Goal: Task Accomplishment & Management: Complete application form

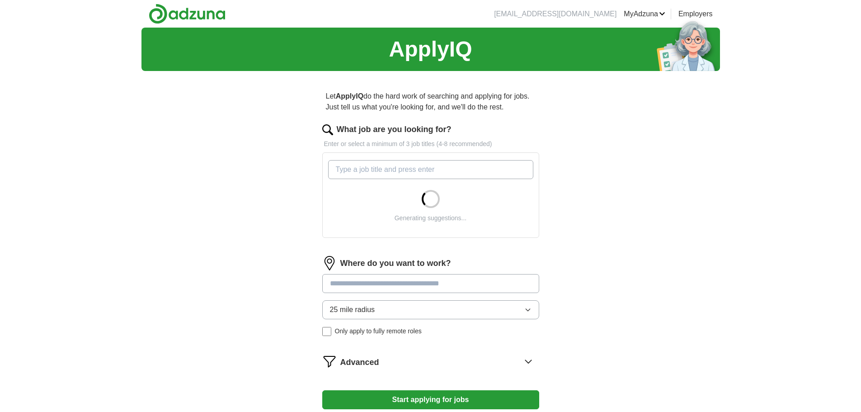
click at [435, 166] on input "What job are you looking for?" at bounding box center [430, 169] width 205 height 19
type input "java"
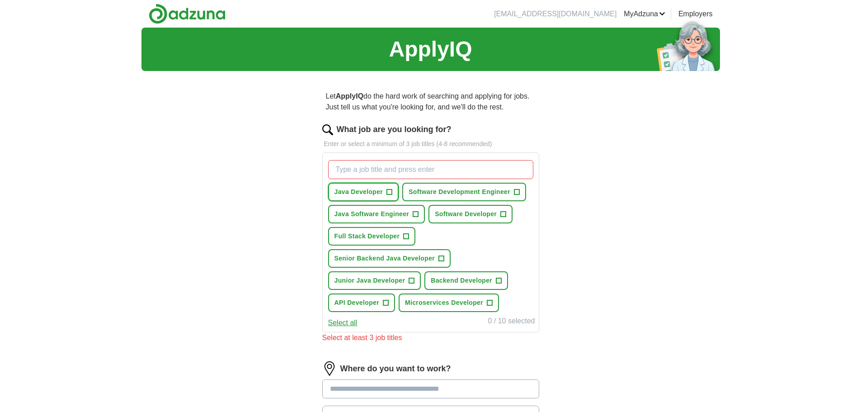
click at [387, 190] on span "+" at bounding box center [389, 191] width 5 height 7
click at [511, 191] on button "Software Development Engineer +" at bounding box center [464, 192] width 124 height 19
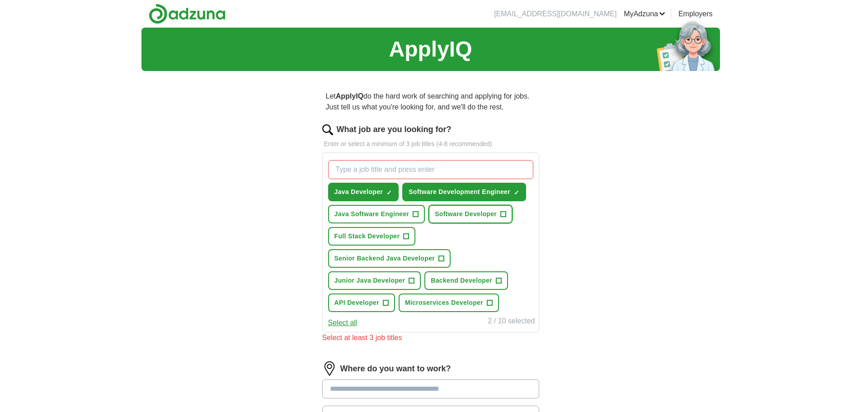
click at [499, 214] on button "Software Developer +" at bounding box center [470, 214] width 84 height 19
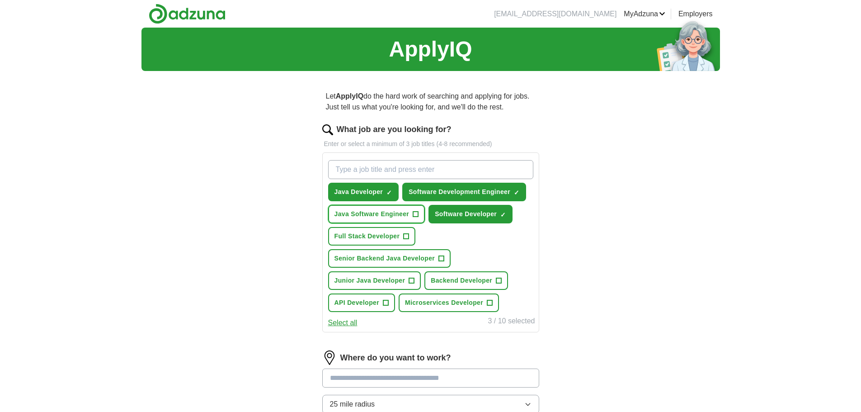
click at [414, 216] on span "+" at bounding box center [415, 214] width 5 height 7
click at [440, 258] on span "+" at bounding box center [441, 258] width 5 height 7
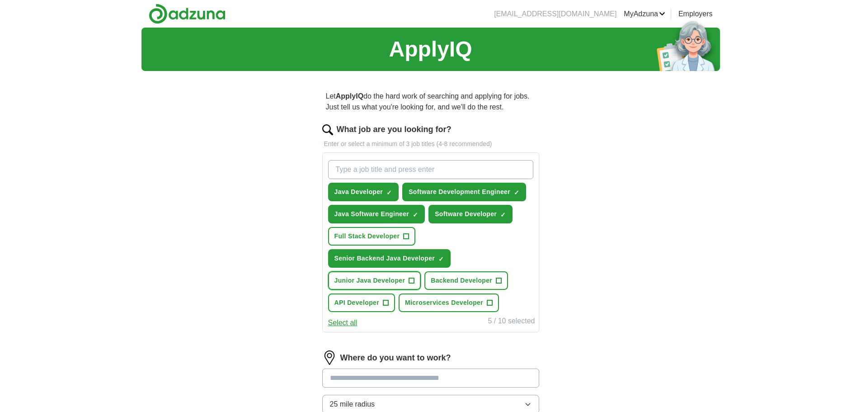
click at [411, 280] on span "+" at bounding box center [411, 280] width 5 height 7
click at [497, 280] on span "+" at bounding box center [498, 280] width 5 height 7
click at [491, 304] on span "+" at bounding box center [489, 302] width 5 height 7
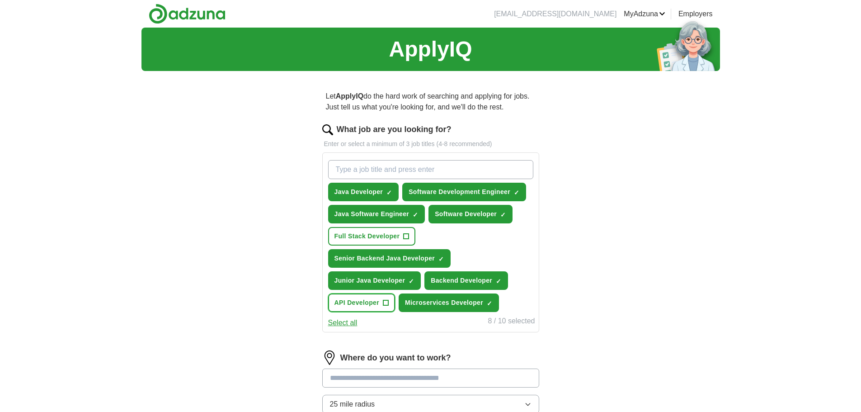
click at [385, 300] on span "+" at bounding box center [385, 302] width 5 height 7
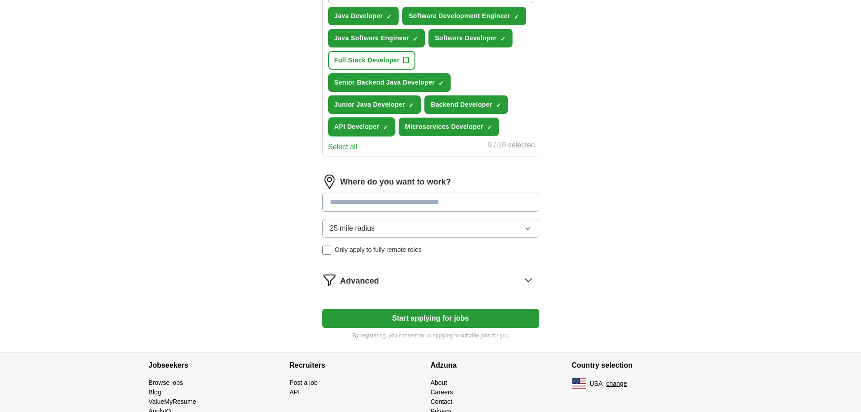
scroll to position [181, 0]
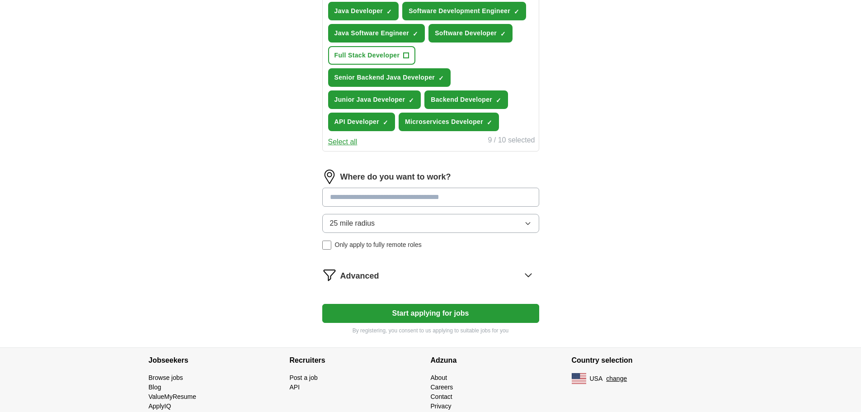
click at [374, 219] on span "25 mile radius" at bounding box center [352, 223] width 45 height 11
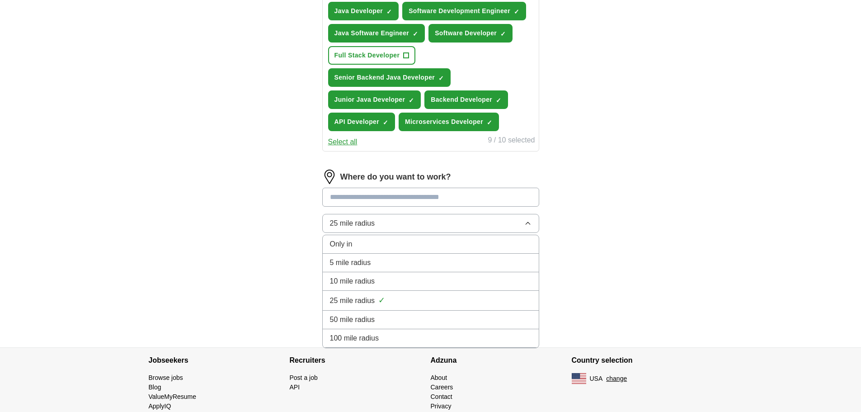
click at [374, 219] on span "25 mile radius" at bounding box center [352, 223] width 45 height 11
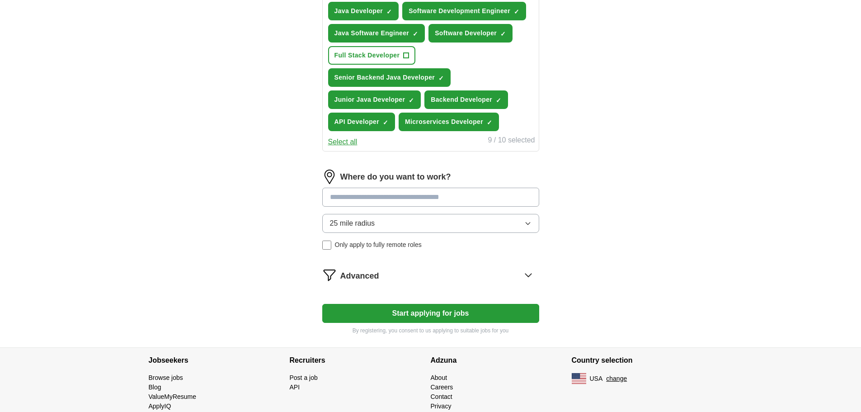
click at [370, 192] on input at bounding box center [430, 196] width 217 height 19
drag, startPoint x: 356, startPoint y: 199, endPoint x: 316, endPoint y: 199, distance: 40.2
click at [316, 199] on div "Let ApplyIQ do the hard work of searching and applying for jobs. Just tell us w…" at bounding box center [430, 122] width 289 height 450
type input "**********"
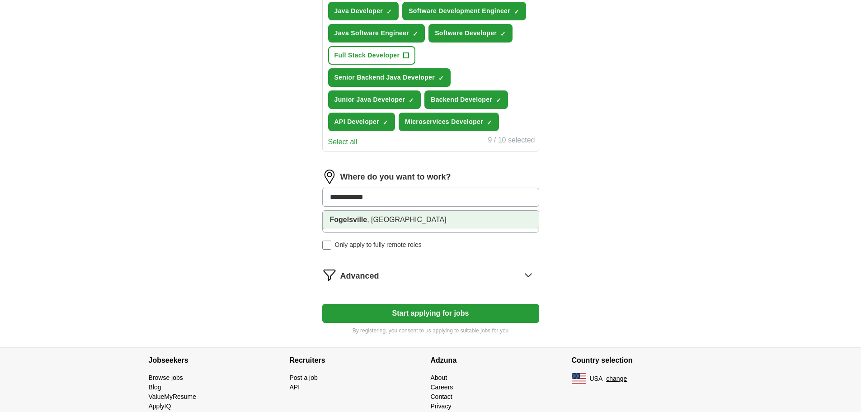
click at [352, 217] on strong "Fogelsville" at bounding box center [348, 219] width 37 height 8
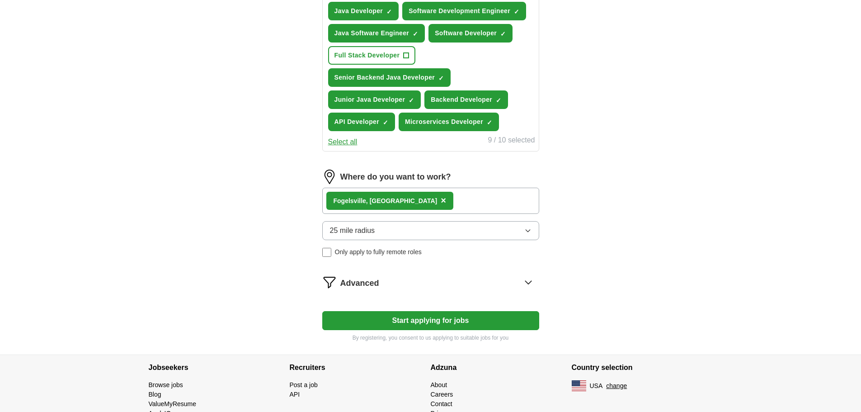
click at [526, 229] on icon "button" at bounding box center [527, 230] width 7 height 7
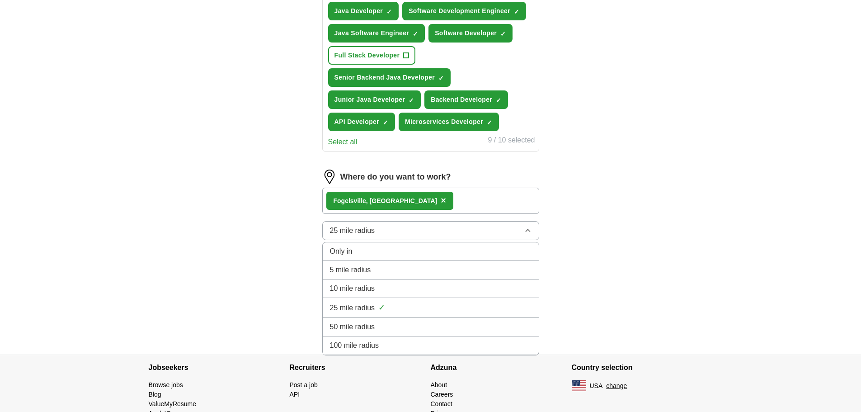
click at [384, 327] on div "50 mile radius" at bounding box center [430, 326] width 201 height 11
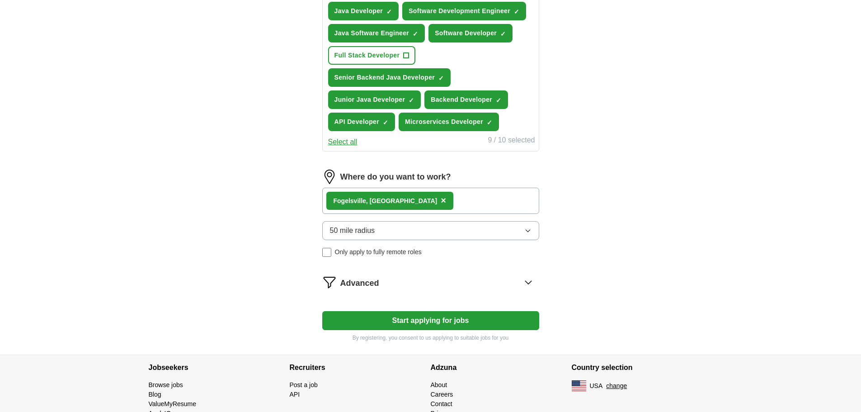
click at [429, 318] on button "Start applying for jobs" at bounding box center [430, 320] width 217 height 19
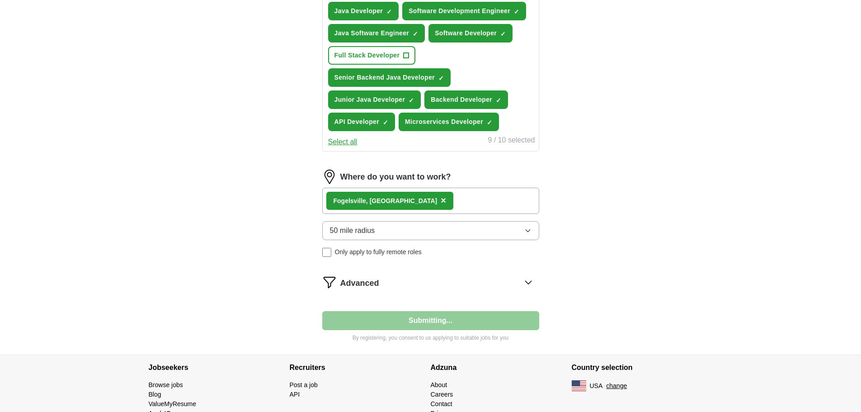
select select "**"
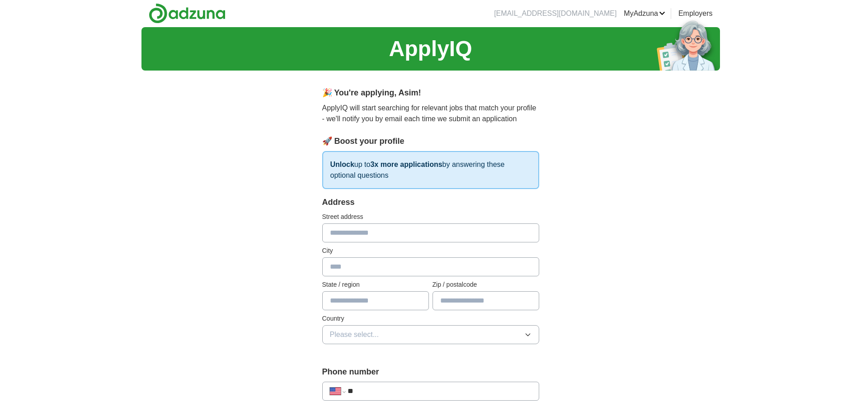
scroll to position [0, 0]
click at [355, 238] on input "text" at bounding box center [430, 233] width 217 height 19
type input "**********"
type input "**"
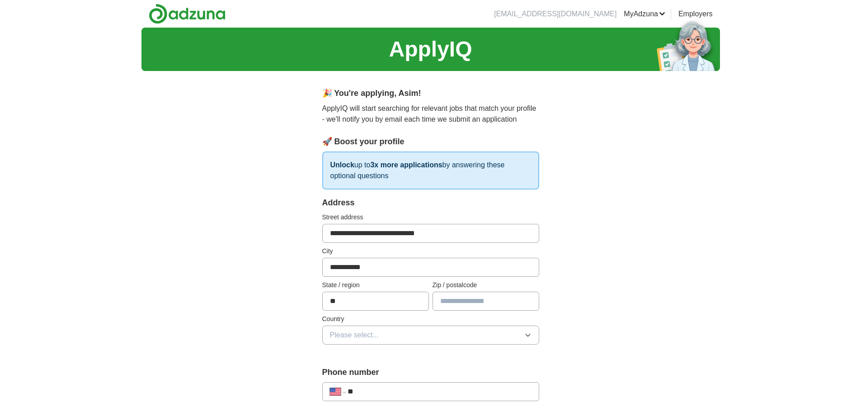
type input "*****"
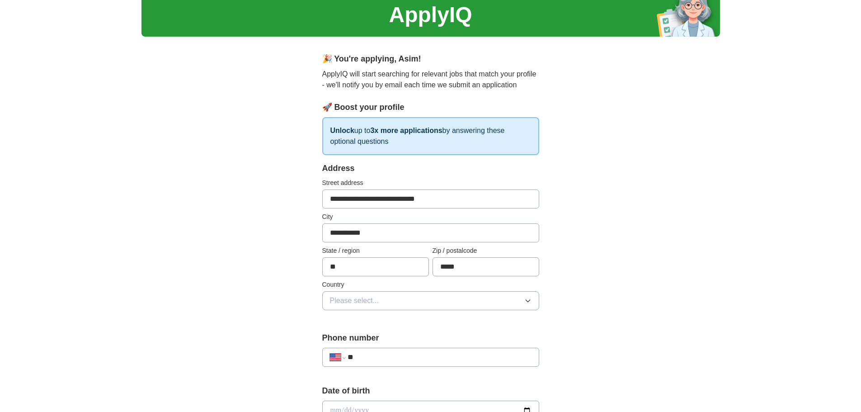
scroll to position [90, 0]
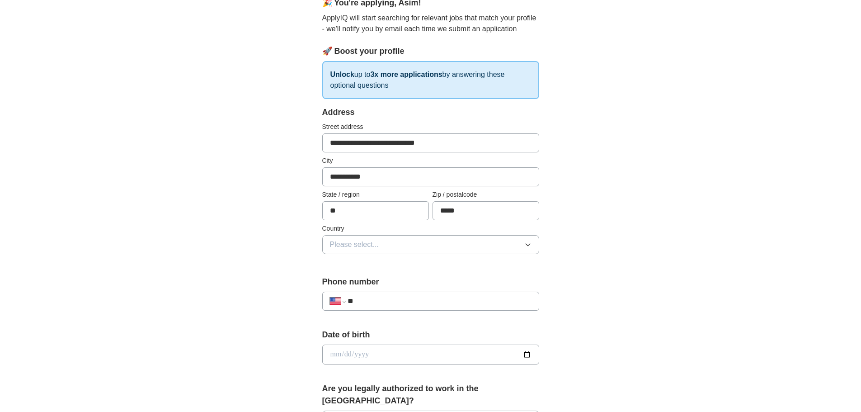
click at [373, 244] on span "Please select..." at bounding box center [354, 244] width 49 height 11
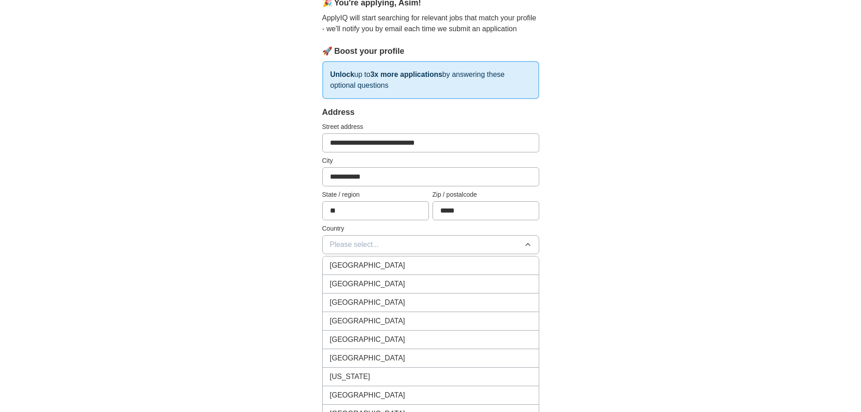
click at [371, 259] on li "[GEOGRAPHIC_DATA]" at bounding box center [431, 265] width 216 height 19
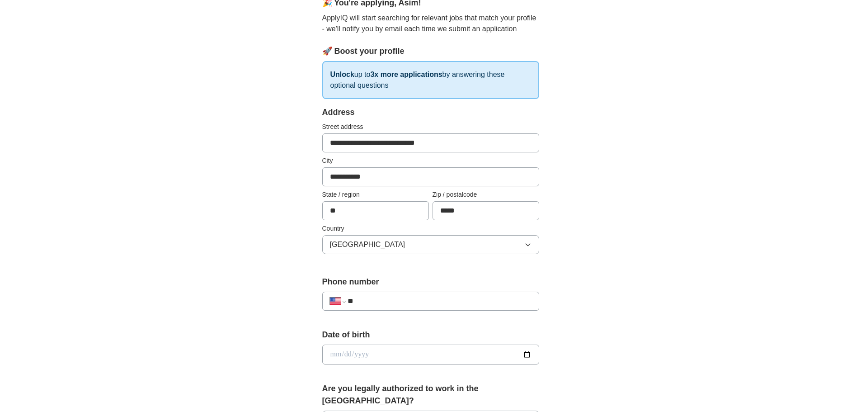
click at [392, 245] on button "[GEOGRAPHIC_DATA]" at bounding box center [430, 244] width 217 height 19
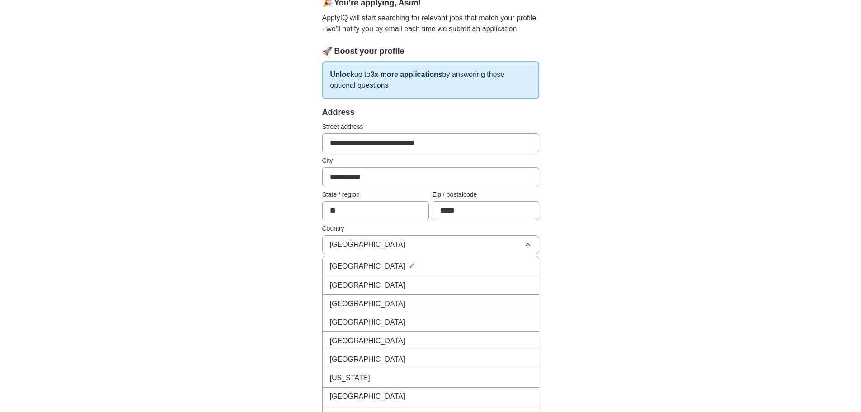
click at [384, 280] on div "[GEOGRAPHIC_DATA]" at bounding box center [430, 285] width 201 height 11
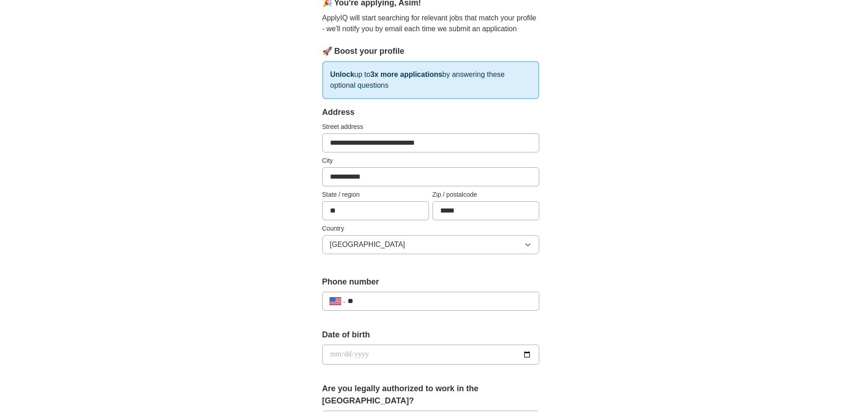
scroll to position [181, 0]
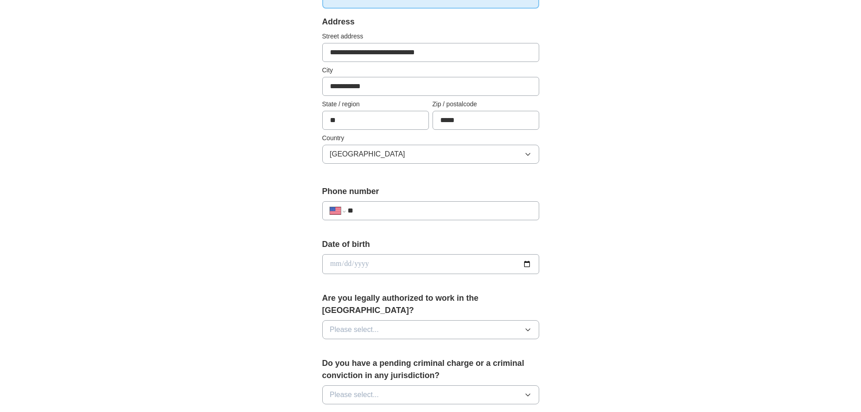
click at [378, 215] on input "**" at bounding box center [438, 210] width 183 height 11
type input "**********"
click at [384, 266] on input "date" at bounding box center [430, 264] width 217 height 20
click at [533, 263] on input "date" at bounding box center [430, 264] width 217 height 20
click at [527, 263] on input "date" at bounding box center [430, 264] width 217 height 20
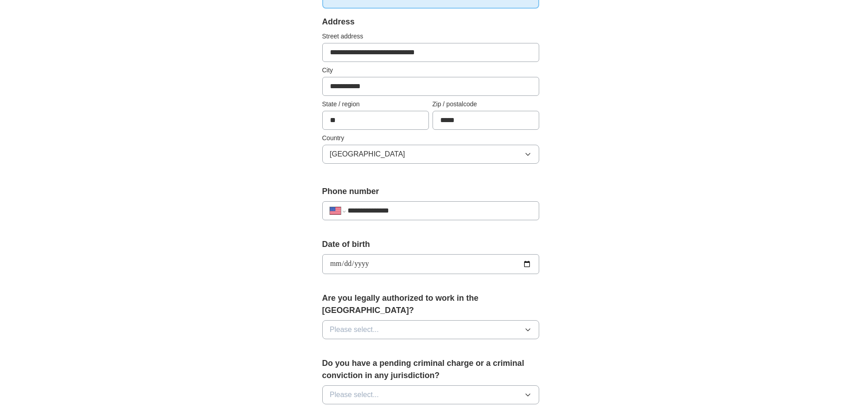
type input "**********"
click at [453, 320] on button "Please select..." at bounding box center [430, 329] width 217 height 19
click at [404, 345] on div "Yes" at bounding box center [430, 350] width 201 height 11
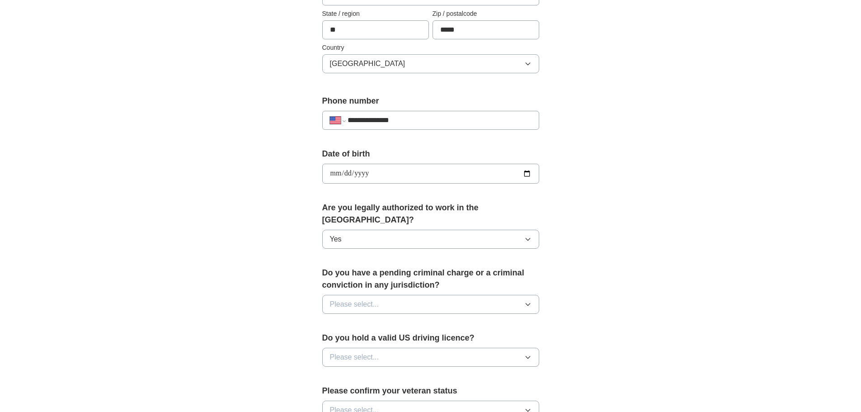
click at [400, 295] on button "Please select..." at bounding box center [430, 304] width 217 height 19
click at [362, 338] on div "No" at bounding box center [430, 343] width 201 height 11
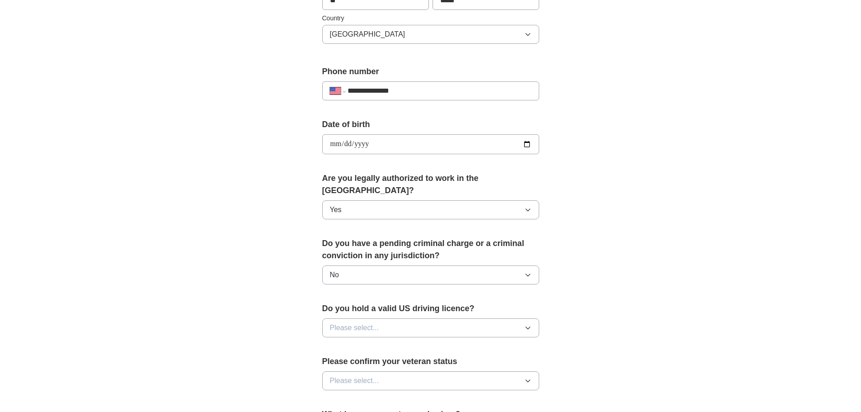
scroll to position [316, 0]
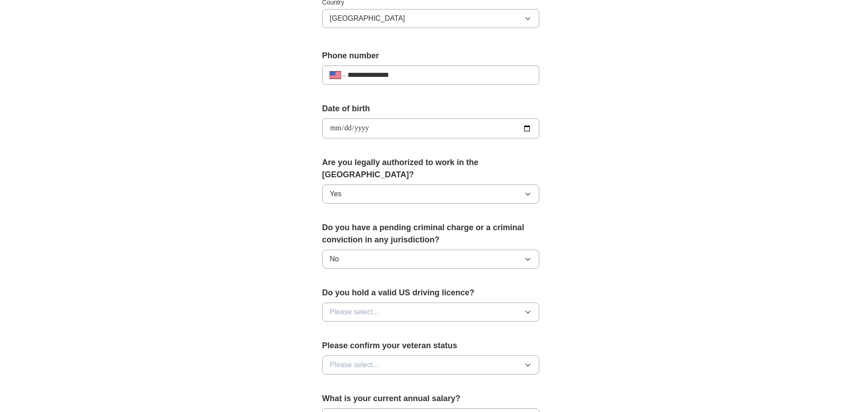
click at [443, 302] on button "Please select..." at bounding box center [430, 311] width 217 height 19
click at [368, 327] on div "Yes" at bounding box center [430, 332] width 201 height 11
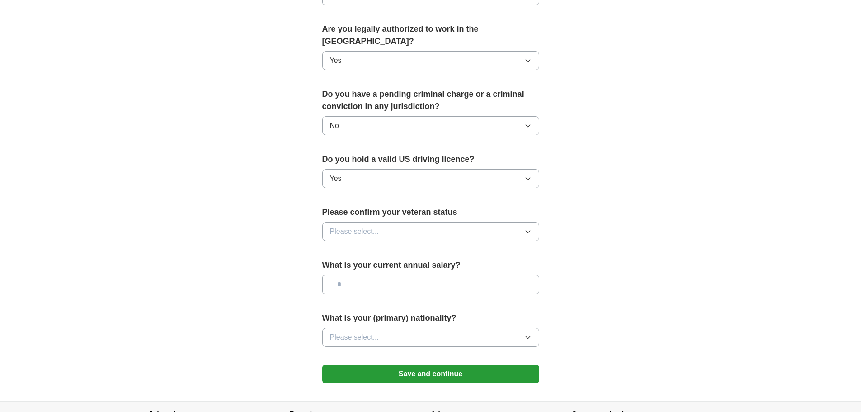
scroll to position [452, 0]
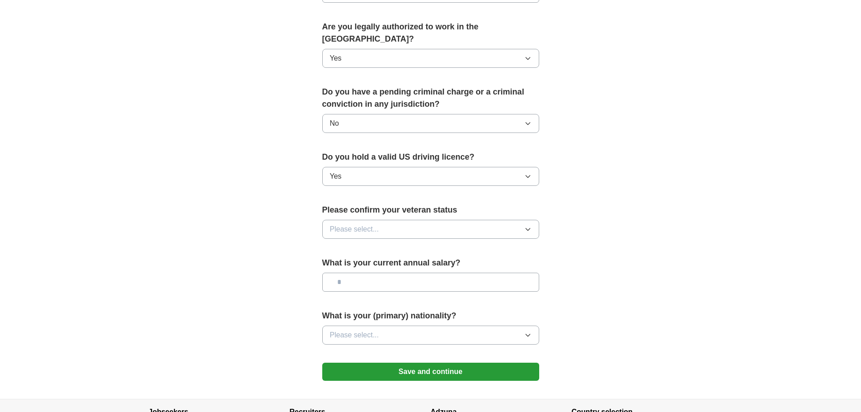
click at [494, 223] on button "Please select..." at bounding box center [430, 229] width 217 height 19
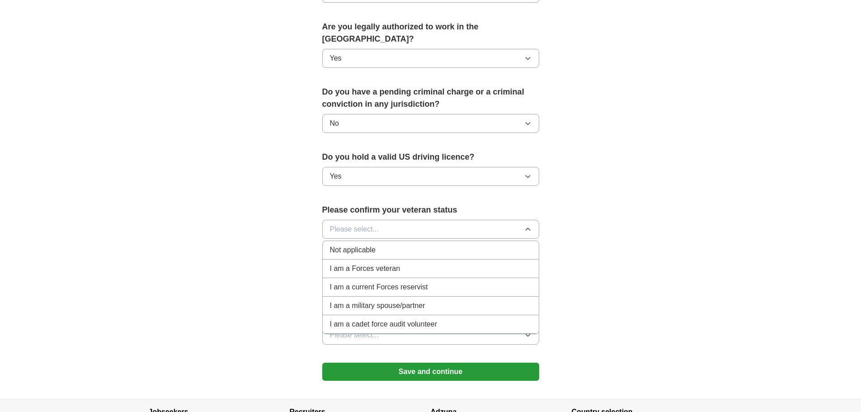
click at [378, 244] on div "Not applicable" at bounding box center [430, 249] width 201 height 11
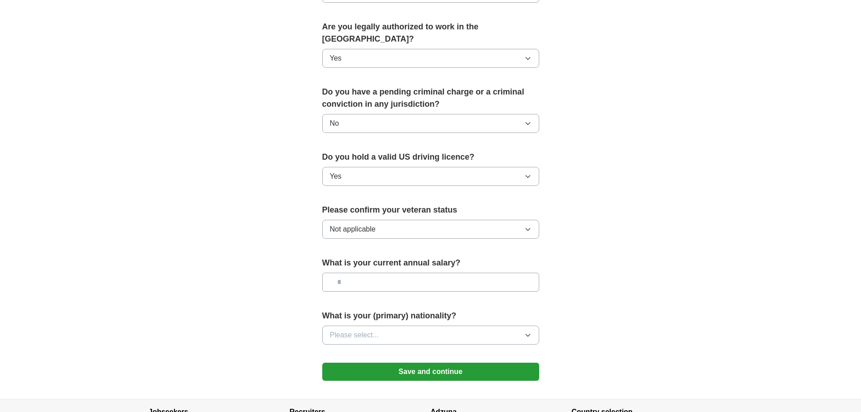
click at [399, 273] on input "text" at bounding box center [430, 281] width 217 height 19
drag, startPoint x: 366, startPoint y: 269, endPoint x: 345, endPoint y: 276, distance: 22.9
click at [339, 272] on input "*******" at bounding box center [430, 281] width 217 height 19
type input "*******"
click at [361, 329] on span "Please select..." at bounding box center [354, 334] width 49 height 11
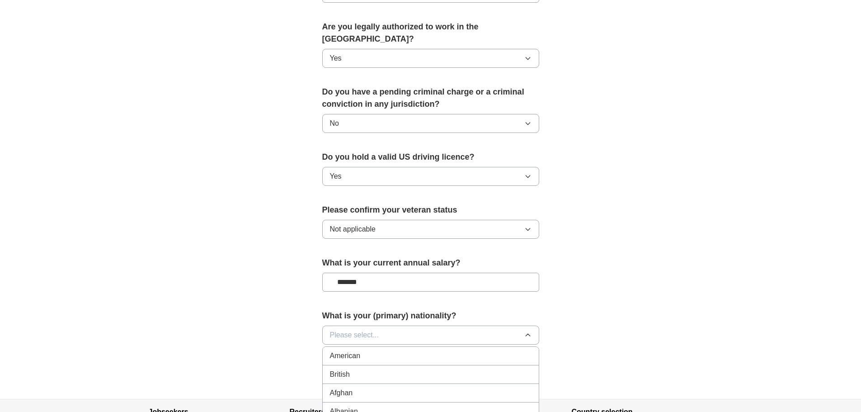
scroll to position [542, 0]
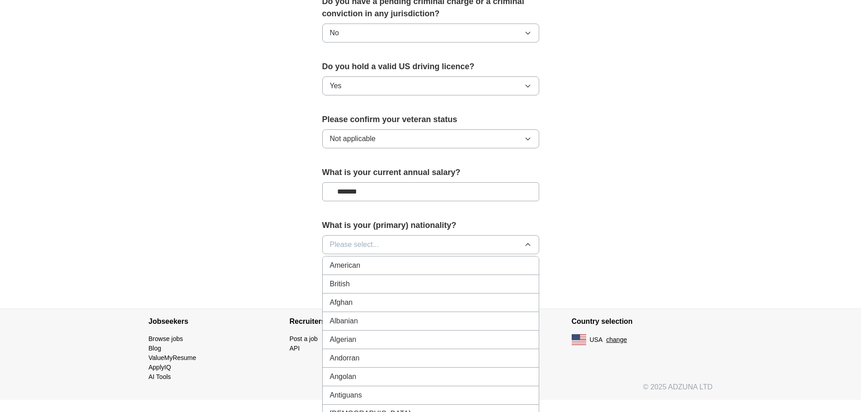
click at [387, 235] on button "Please select..." at bounding box center [430, 244] width 217 height 19
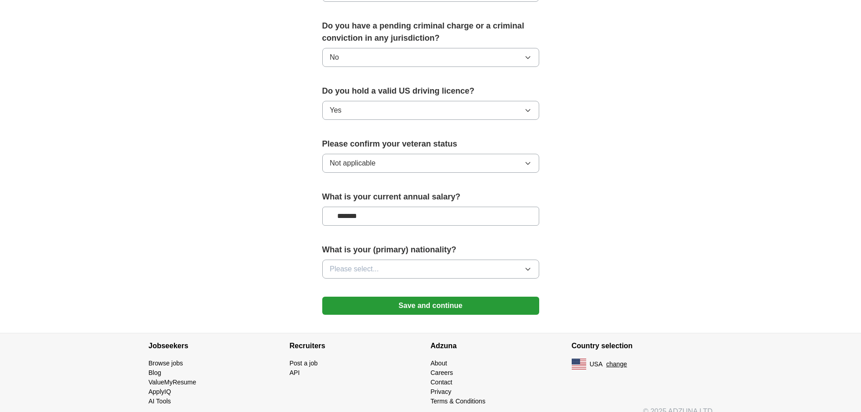
click at [371, 259] on button "Please select..." at bounding box center [430, 268] width 217 height 19
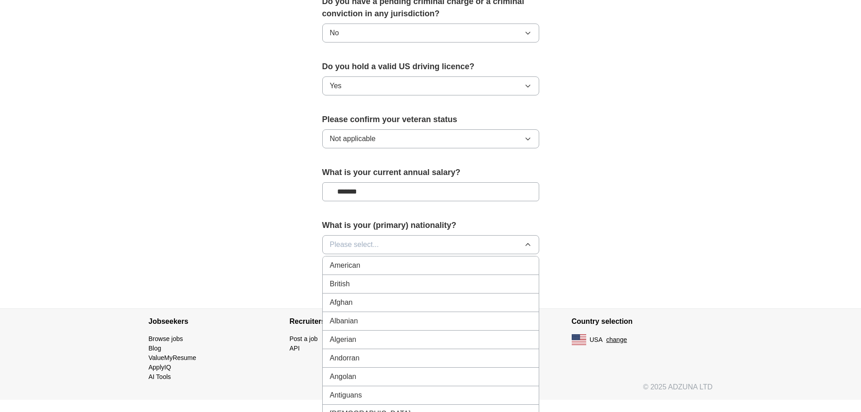
click at [371, 260] on div "American" at bounding box center [430, 265] width 201 height 11
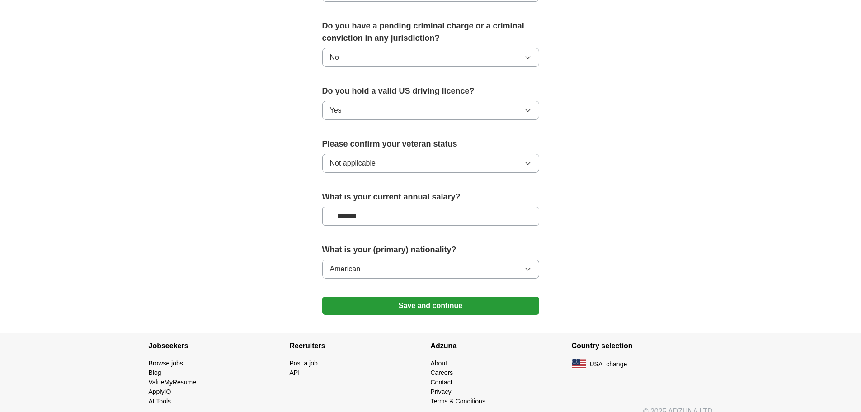
click at [383, 296] on button "Save and continue" at bounding box center [430, 305] width 217 height 18
